Goal: Transaction & Acquisition: Book appointment/travel/reservation

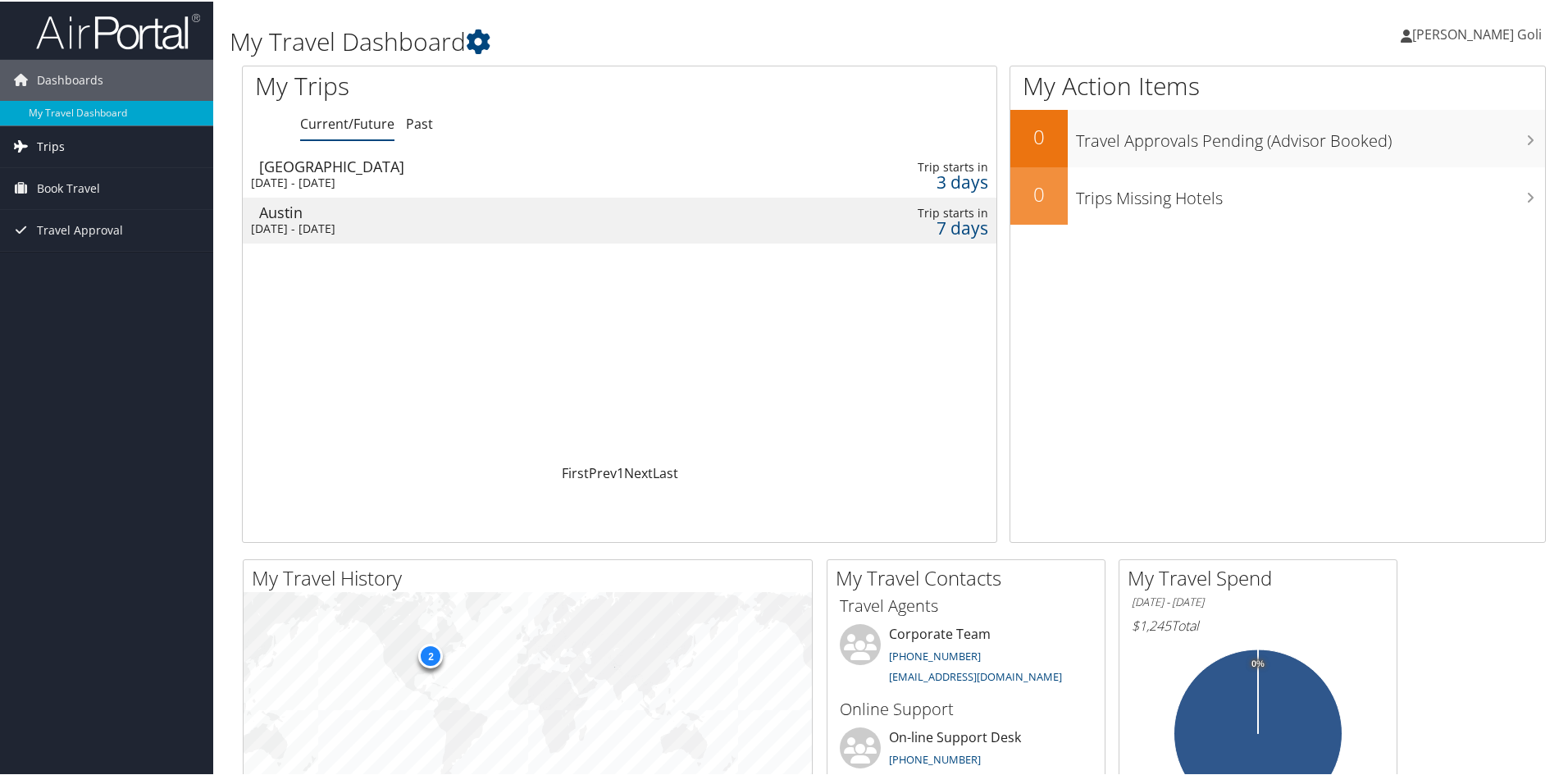
click at [56, 140] on span "Trips" at bounding box center [51, 146] width 28 height 41
click at [101, 259] on link "Book Travel" at bounding box center [106, 261] width 213 height 41
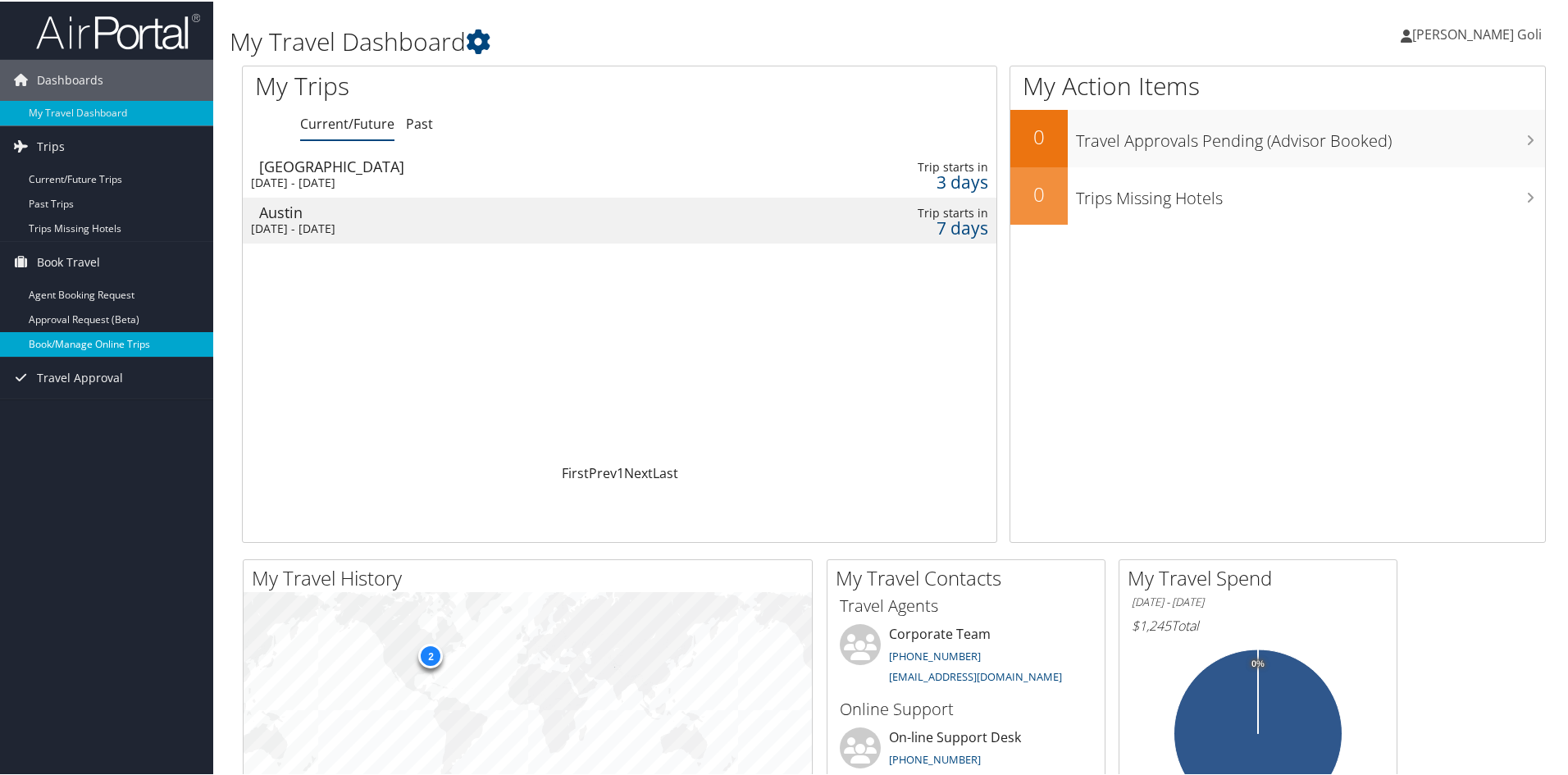
click at [96, 334] on link "Book/Manage Online Trips" at bounding box center [106, 343] width 213 height 24
